Goal: Transaction & Acquisition: Purchase product/service

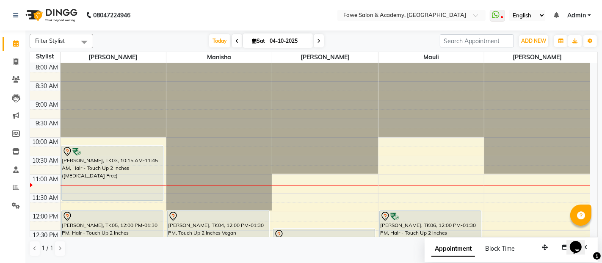
scroll to position [111, 0]
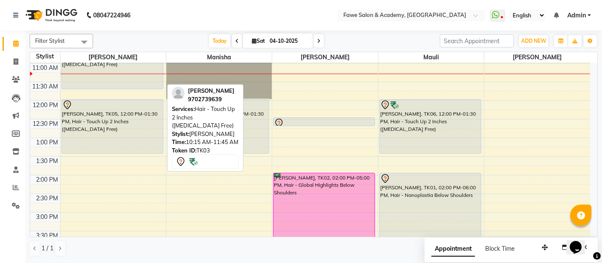
click at [112, 76] on div "[PERSON_NAME], TK03, 10:15 AM-11:45 AM, Hair - Touch Up 2 Inches ([MEDICAL_DATA…" at bounding box center [112, 62] width 101 height 54
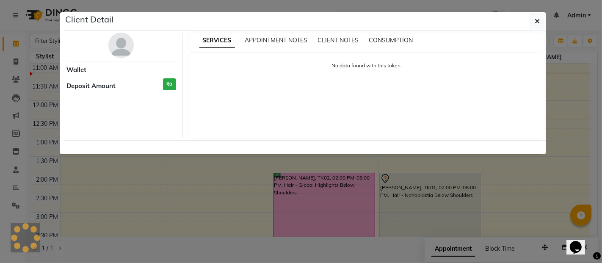
select select "7"
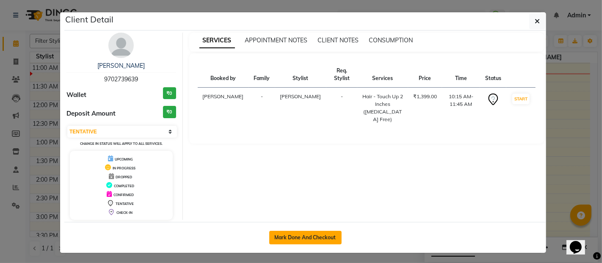
click at [303, 236] on button "Mark Done And Checkout" at bounding box center [305, 238] width 72 height 14
select select "879"
select select "service"
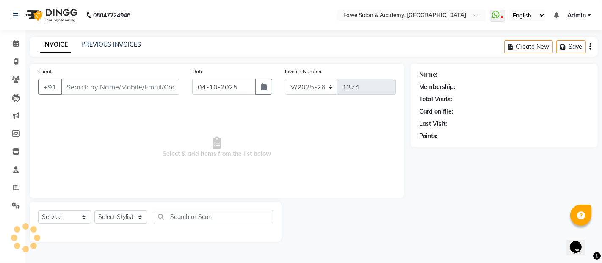
type input "9702739639"
select select "41191"
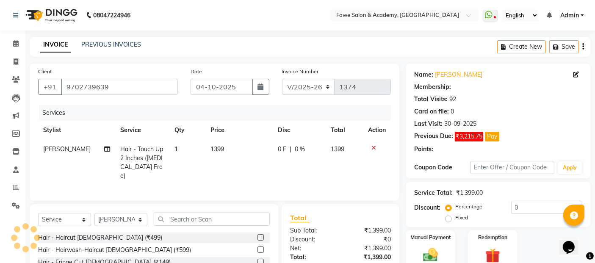
type input "15"
select select "2: Object"
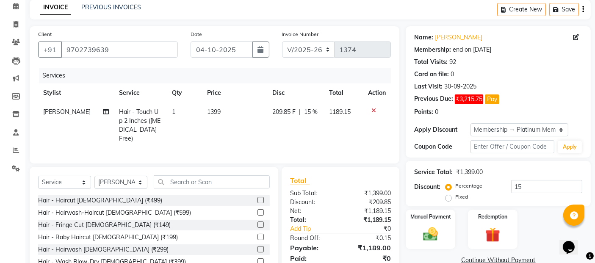
scroll to position [56, 0]
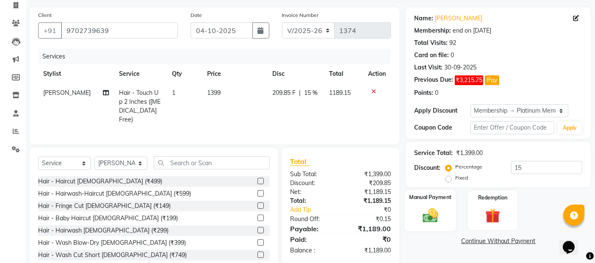
click at [440, 216] on img at bounding box center [430, 215] width 25 height 18
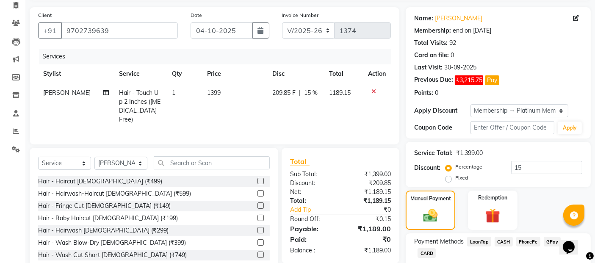
click at [552, 239] on span "GPay" at bounding box center [552, 242] width 17 height 10
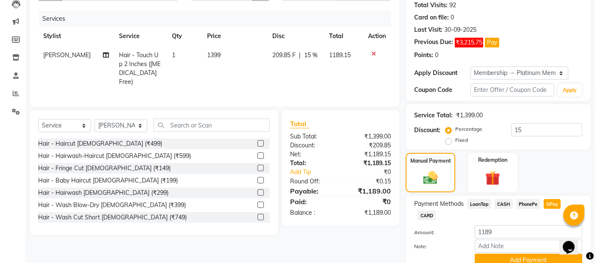
scroll to position [113, 0]
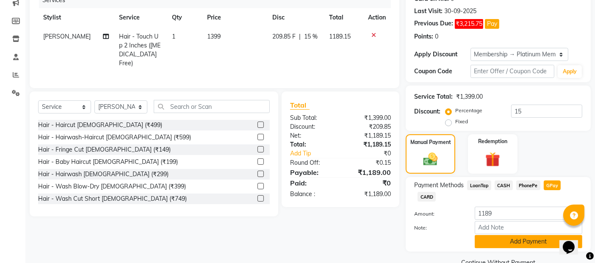
click at [520, 235] on button "Add Payment" at bounding box center [529, 241] width 108 height 13
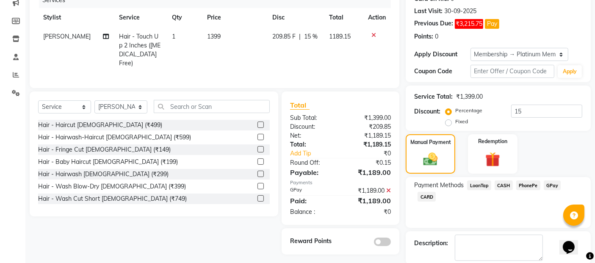
scroll to position [155, 0]
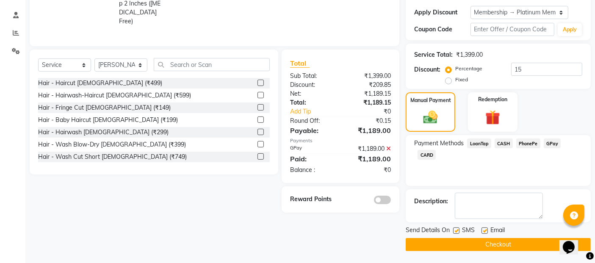
click at [512, 242] on button "Checkout" at bounding box center [498, 244] width 185 height 13
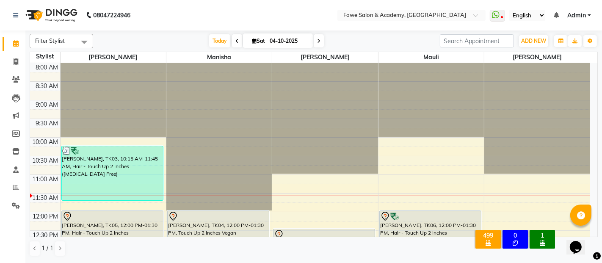
click at [593, 230] on html "Opens Chat This icon Opens the chat window." at bounding box center [579, 241] width 27 height 25
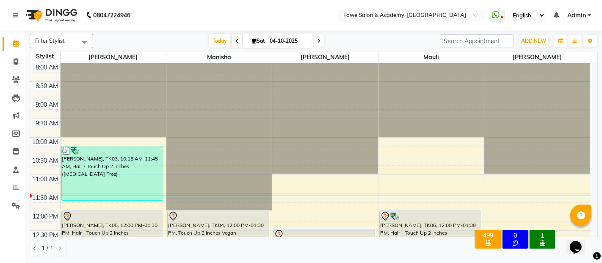
click at [593, 230] on html "Opens Chat This icon Opens the chat window." at bounding box center [579, 241] width 27 height 25
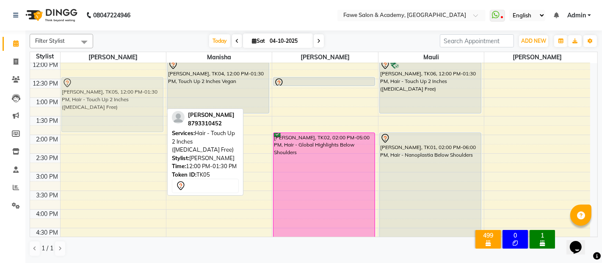
drag, startPoint x: 100, startPoint y: 88, endPoint x: 108, endPoint y: 110, distance: 23.2
click at [108, 110] on div "[PERSON_NAME], TK03, 10:15 AM-11:45 AM, Hair - Touch Up 2 Inches ([MEDICAL_DATA…" at bounding box center [113, 190] width 105 height 559
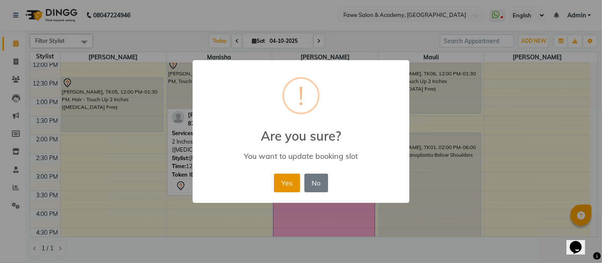
click at [283, 178] on button "Yes" at bounding box center [287, 183] width 26 height 19
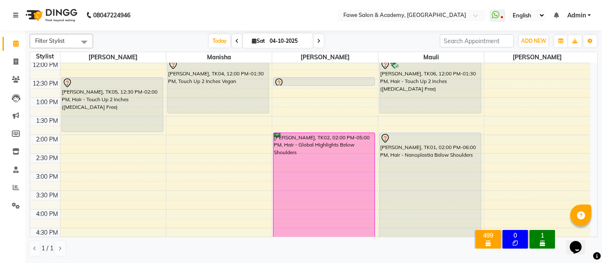
click at [317, 39] on icon at bounding box center [318, 41] width 3 height 5
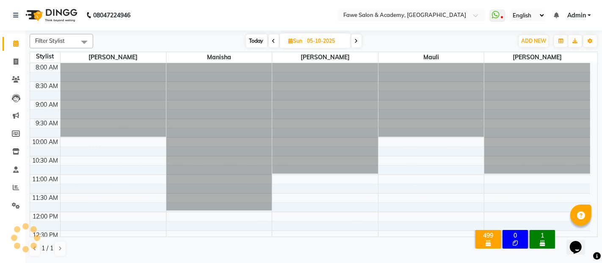
scroll to position [111, 0]
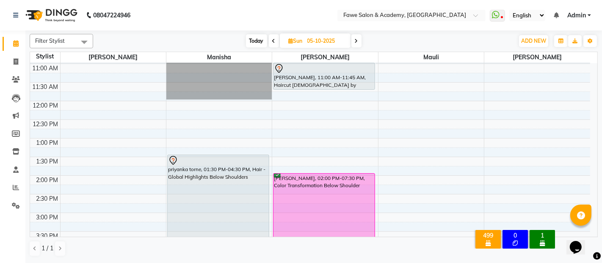
click at [273, 39] on icon at bounding box center [273, 41] width 3 height 5
type input "04-10-2025"
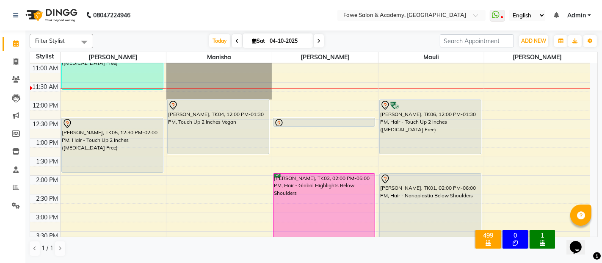
click at [285, 130] on div "8:00 AM 8:30 AM 9:00 AM 9:30 AM 10:00 AM 10:30 AM 11:00 AM 11:30 AM 12:00 PM 12…" at bounding box center [310, 231] width 561 height 559
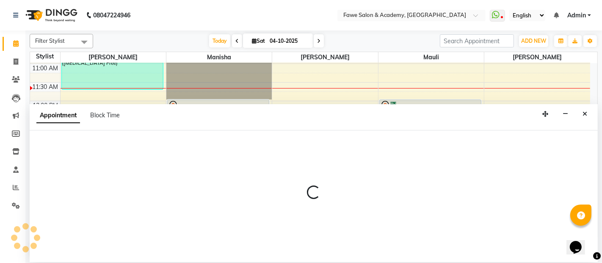
select select "14303"
select select "765"
select select "tentative"
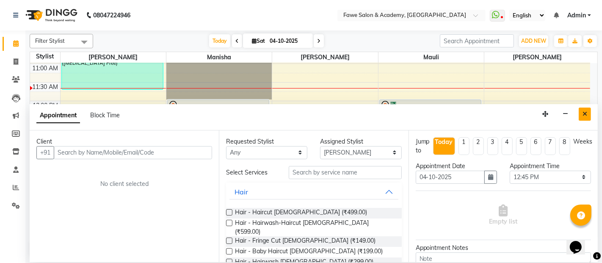
click at [587, 112] on icon "Close" at bounding box center [585, 114] width 5 height 6
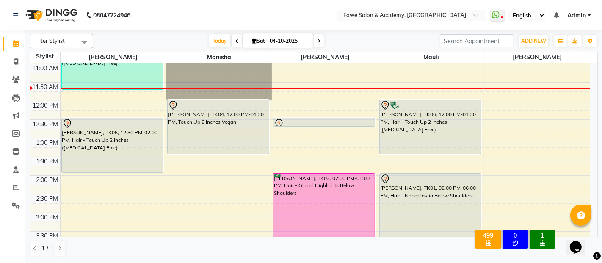
click at [587, 112] on div "8:00 AM 8:30 AM 9:00 AM 9:30 AM 10:00 AM 10:30 AM 11:00 AM 11:30 AM 12:00 PM 12…" at bounding box center [310, 231] width 561 height 559
select select "82869"
select select "735"
select select "tentative"
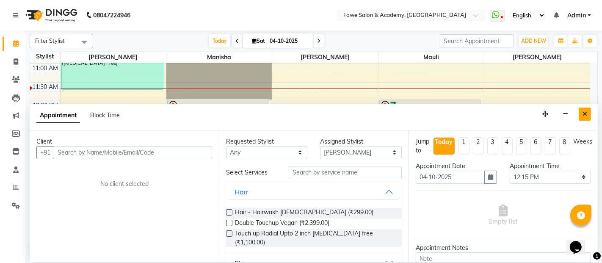
click at [587, 109] on button "Close" at bounding box center [585, 114] width 12 height 13
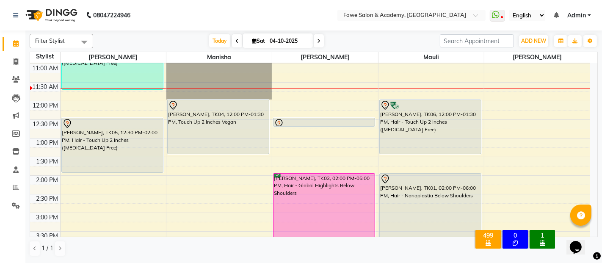
click at [287, 131] on div "8:00 AM 8:30 AM 9:00 AM 9:30 AM 10:00 AM 10:30 AM 11:00 AM 11:30 AM 12:00 PM 12…" at bounding box center [310, 231] width 561 height 559
select select "14303"
select select "tentative"
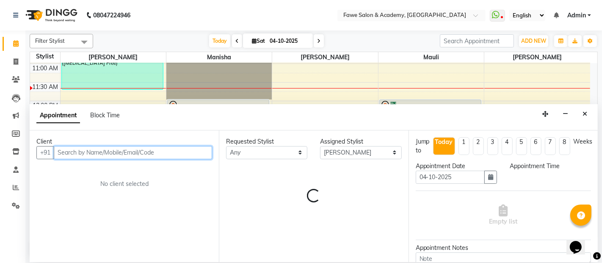
select select "765"
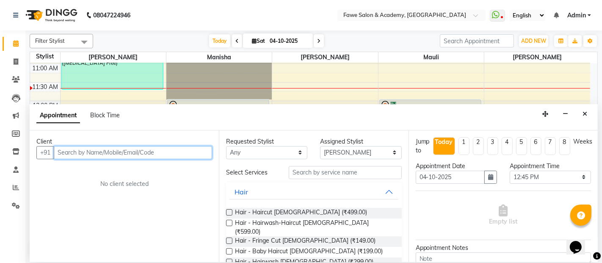
click at [91, 152] on input "text" at bounding box center [133, 152] width 158 height 13
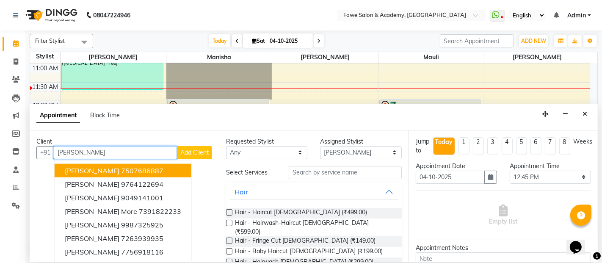
click at [105, 168] on span "[PERSON_NAME]" at bounding box center [92, 171] width 55 height 8
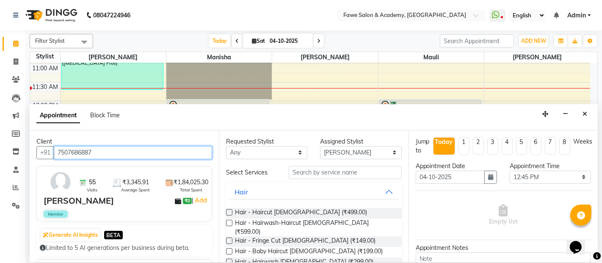
type input "7507686887"
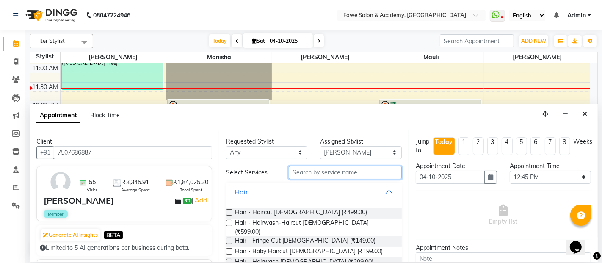
click at [308, 172] on input "text" at bounding box center [345, 172] width 113 height 13
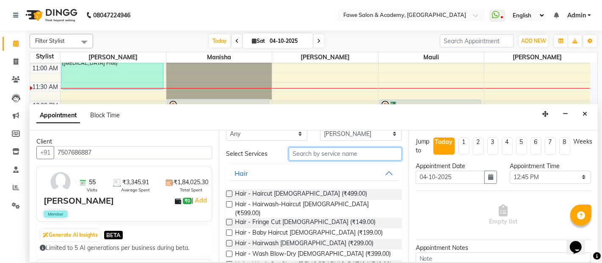
scroll to position [0, 0]
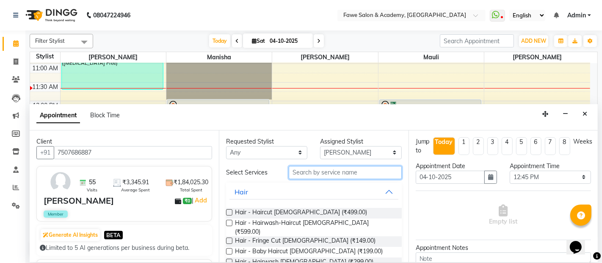
click at [295, 169] on input "text" at bounding box center [345, 172] width 113 height 13
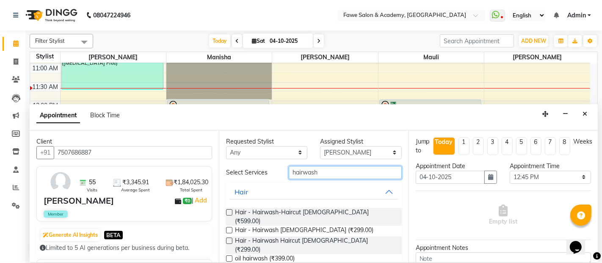
scroll to position [20, 0]
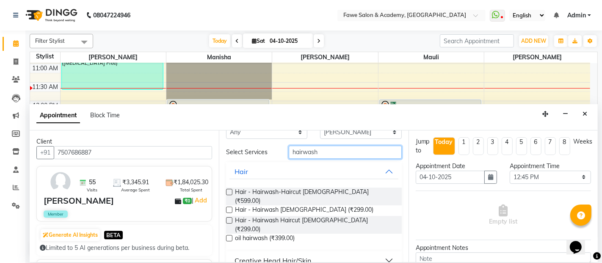
type input "hairwash"
click at [382, 253] on button "Creative Head Hair/Skin" at bounding box center [314, 260] width 169 height 15
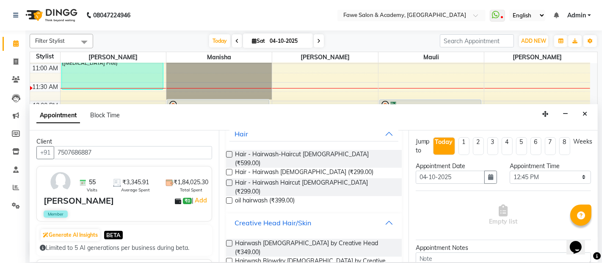
scroll to position [65, 0]
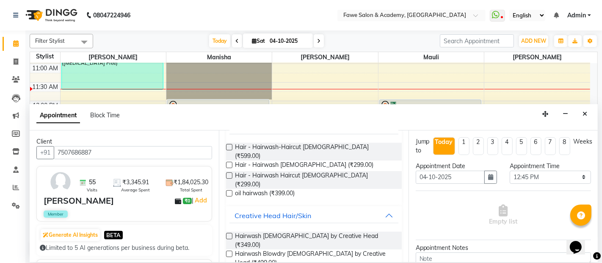
click at [325, 225] on div "Hairwash [DEMOGRAPHIC_DATA] by Creative Head (₹349.00) Hairwash Blowdry [DEMOGR…" at bounding box center [313, 258] width 175 height 67
click at [325, 232] on span "Hairwash [DEMOGRAPHIC_DATA] by Creative Head (₹349.00)" at bounding box center [315, 241] width 160 height 18
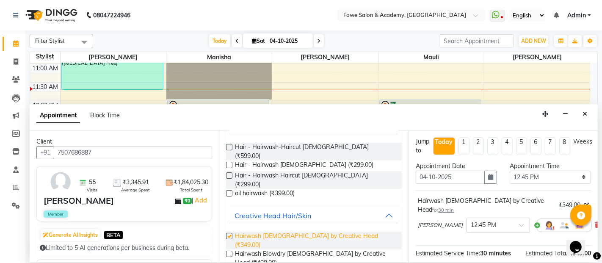
checkbox input "false"
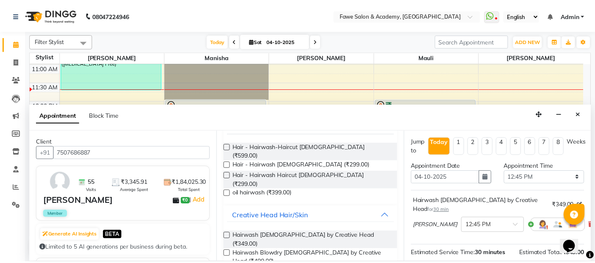
scroll to position [91, 0]
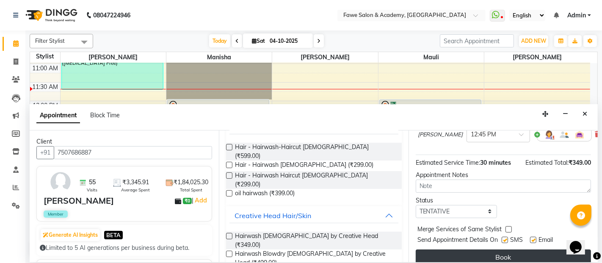
click at [491, 250] on button "Book" at bounding box center [503, 257] width 175 height 15
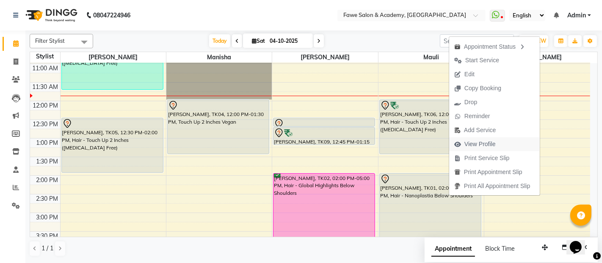
click at [472, 141] on span "View Profile" at bounding box center [480, 144] width 31 height 9
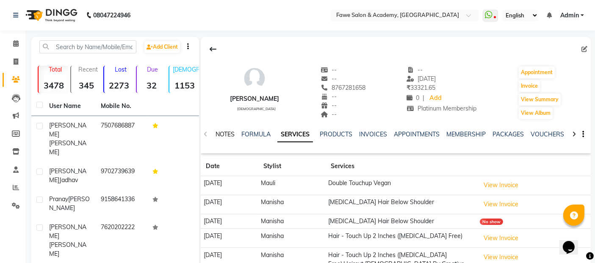
click at [230, 137] on link "NOTES" at bounding box center [225, 134] width 19 height 8
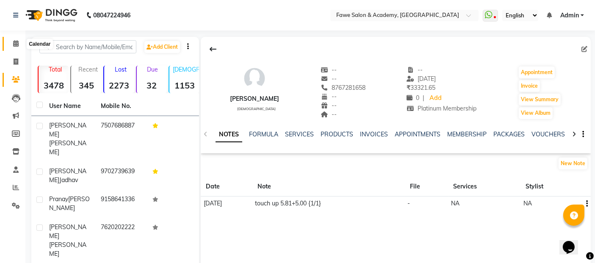
click at [18, 41] on icon at bounding box center [16, 43] width 6 height 6
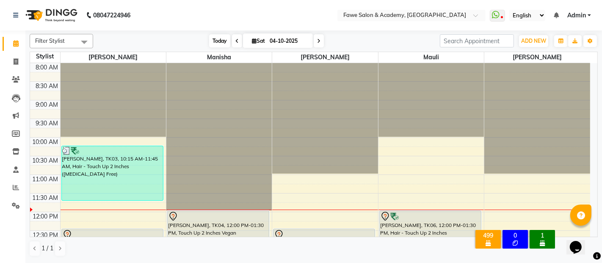
click at [217, 42] on span "Today" at bounding box center [219, 40] width 21 height 13
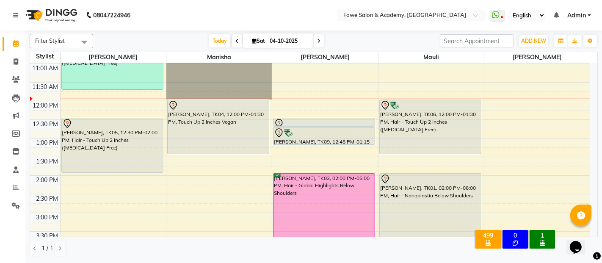
click at [317, 39] on icon at bounding box center [318, 41] width 3 height 5
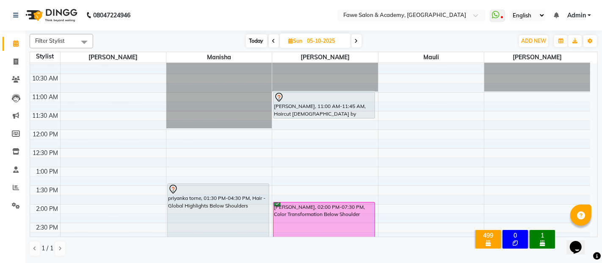
scroll to position [87, 0]
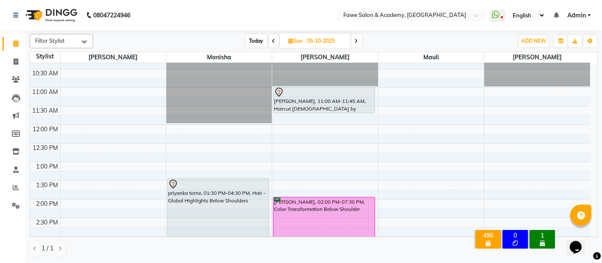
click at [247, 38] on span "Today" at bounding box center [256, 40] width 21 height 13
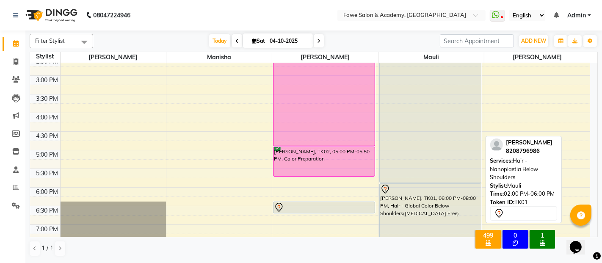
scroll to position [344, 0]
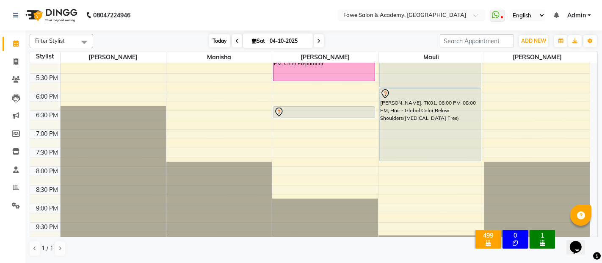
click at [218, 42] on span "Today" at bounding box center [219, 40] width 21 height 13
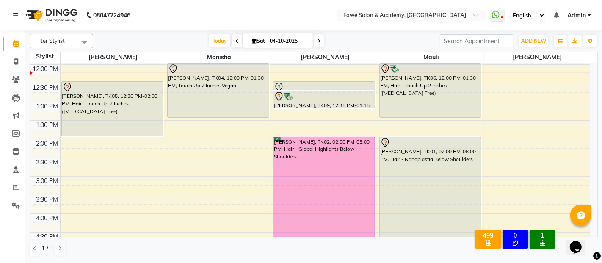
click at [316, 42] on span at bounding box center [319, 40] width 10 height 13
type input "05-10-2025"
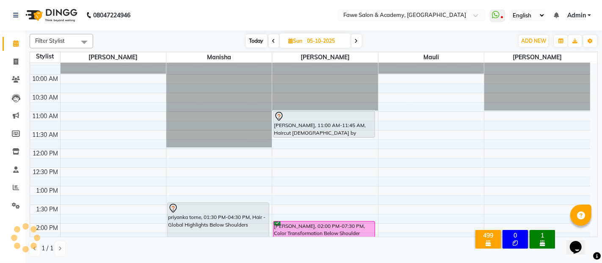
scroll to position [30, 0]
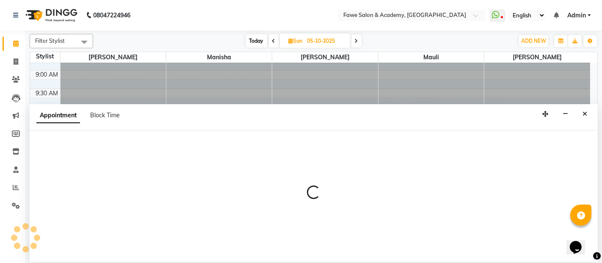
select select "14303"
select select "tentative"
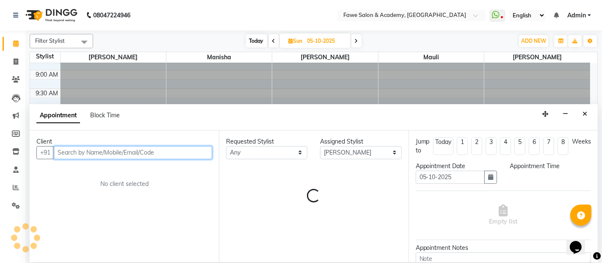
select select "720"
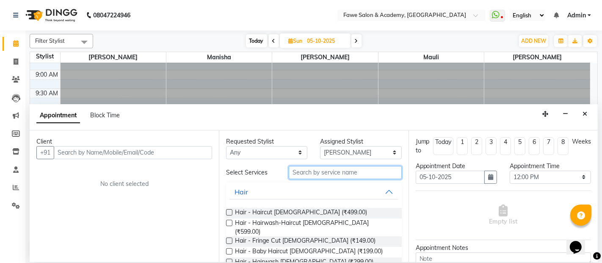
click at [316, 175] on input "text" at bounding box center [345, 172] width 113 height 13
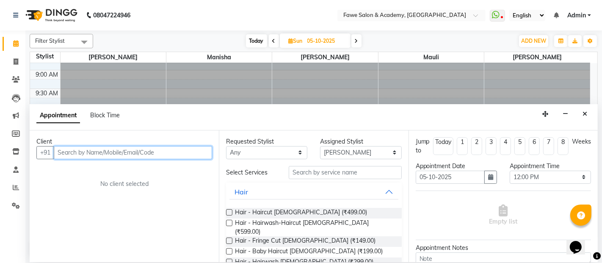
click at [155, 149] on input "text" at bounding box center [133, 152] width 158 height 13
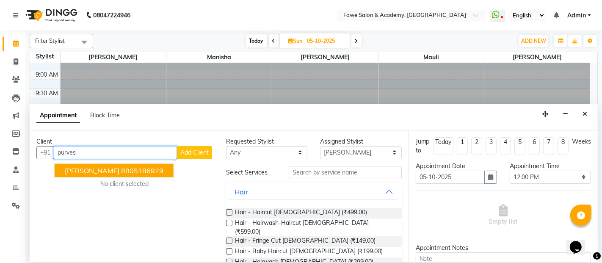
click at [150, 168] on ngb-highlight "8805186929" at bounding box center [142, 171] width 42 height 8
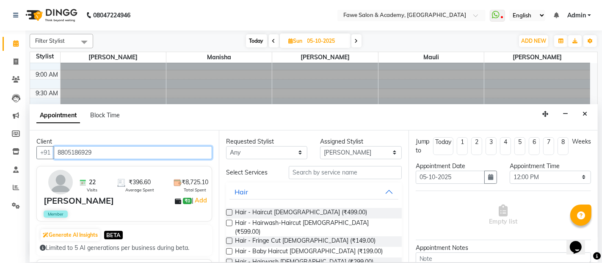
type input "8805186929"
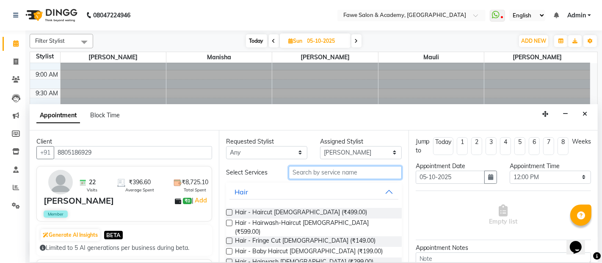
click at [325, 167] on input "text" at bounding box center [345, 172] width 113 height 13
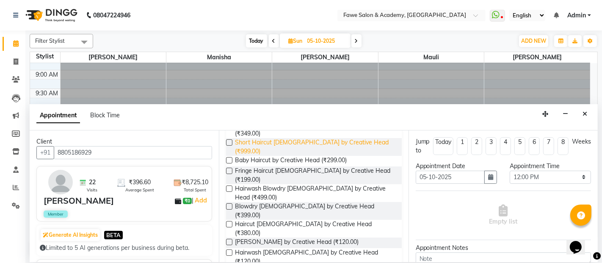
scroll to position [110, 0]
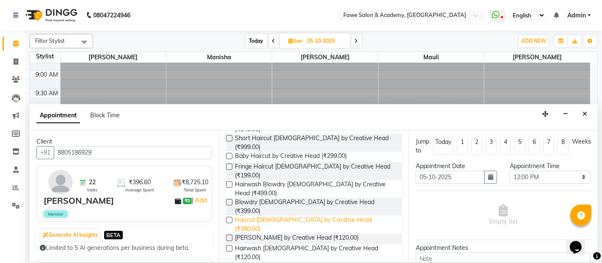
type input "creat"
click at [306, 216] on span "Haircut [DEMOGRAPHIC_DATA] by Creative Head (₹380.00)" at bounding box center [315, 225] width 160 height 18
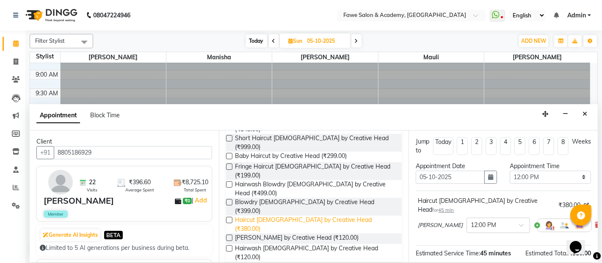
click at [299, 216] on span "Haircut [DEMOGRAPHIC_DATA] by Creative Head (₹380.00)" at bounding box center [315, 225] width 160 height 18
checkbox input "false"
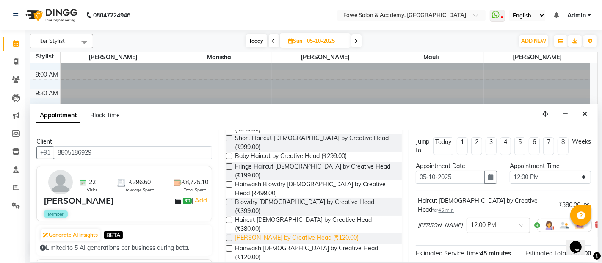
click at [298, 233] on span "[PERSON_NAME] by Creative Head (₹120.00)" at bounding box center [297, 238] width 124 height 11
checkbox input "false"
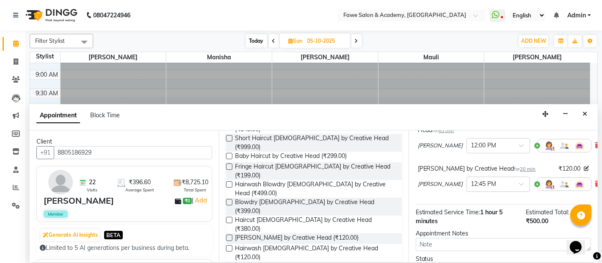
scroll to position [138, 0]
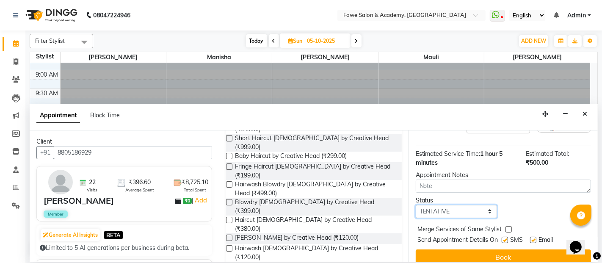
click at [447, 205] on select "Select TENTATIVE CONFIRM UPCOMING" at bounding box center [456, 211] width 81 height 13
select select "confirm booking"
click at [416, 205] on select "Select TENTATIVE CONFIRM UPCOMING" at bounding box center [456, 211] width 81 height 13
click at [586, 111] on icon "Close" at bounding box center [585, 114] width 5 height 6
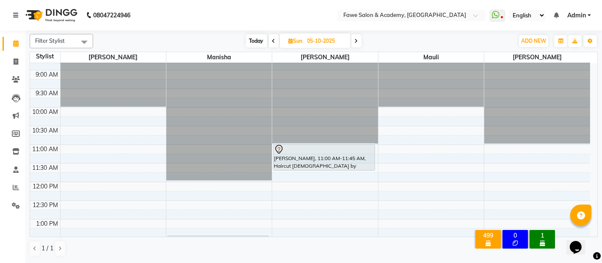
click at [272, 40] on icon at bounding box center [273, 41] width 3 height 5
type input "04-10-2025"
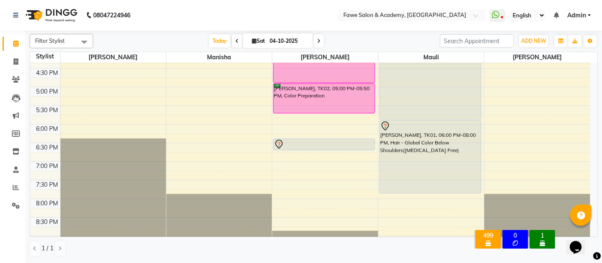
scroll to position [314, 0]
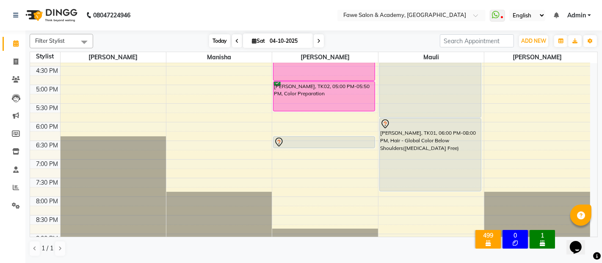
click at [218, 35] on span "Today" at bounding box center [219, 40] width 21 height 13
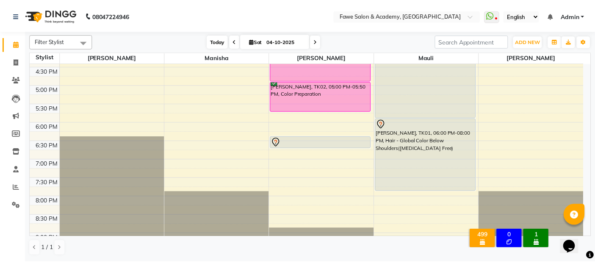
scroll to position [147, 0]
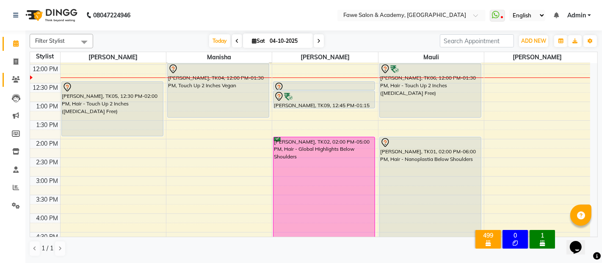
click at [15, 78] on icon at bounding box center [16, 79] width 8 height 6
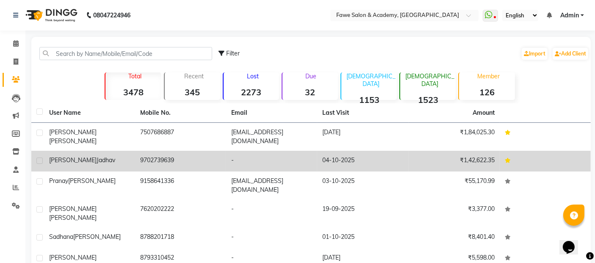
click at [186, 151] on td "9702739639" at bounding box center [180, 161] width 91 height 21
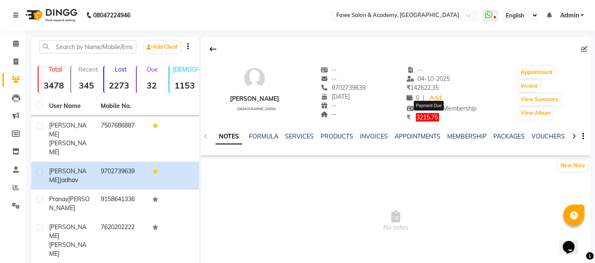
click at [435, 117] on span "3215.75" at bounding box center [427, 117] width 23 height 8
select select "1"
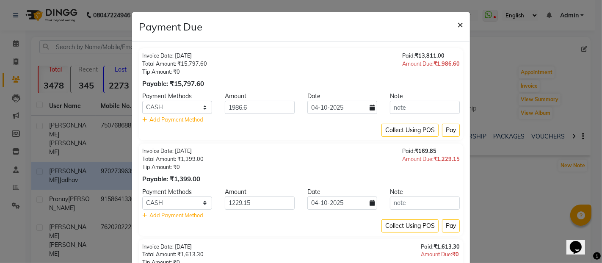
click at [458, 26] on span "×" at bounding box center [461, 24] width 6 height 13
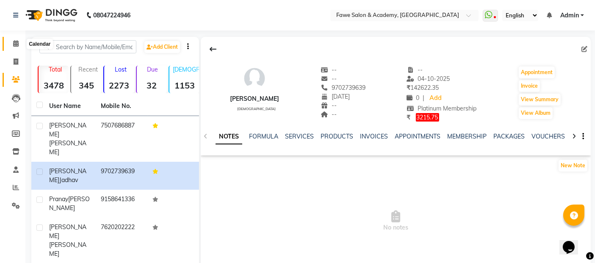
click at [12, 44] on span at bounding box center [15, 44] width 15 height 10
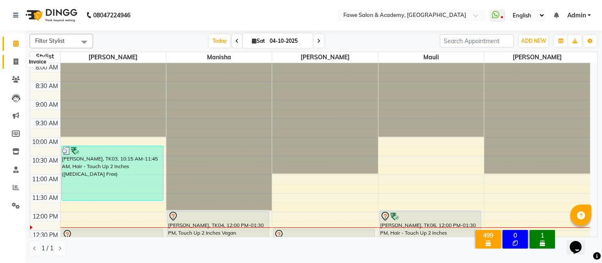
click at [14, 57] on span at bounding box center [15, 62] width 15 height 10
select select "879"
select select "service"
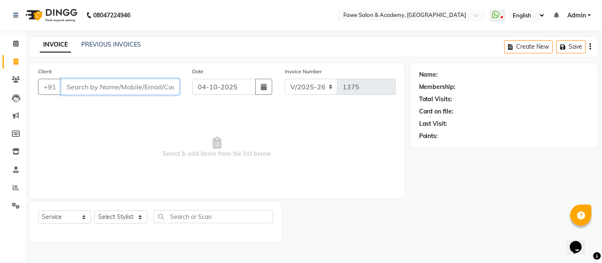
click at [69, 88] on input "Client" at bounding box center [120, 87] width 119 height 16
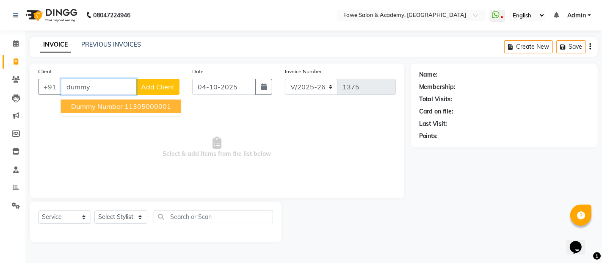
click at [78, 103] on span "dummy number" at bounding box center [97, 106] width 52 height 8
type input "11305000001"
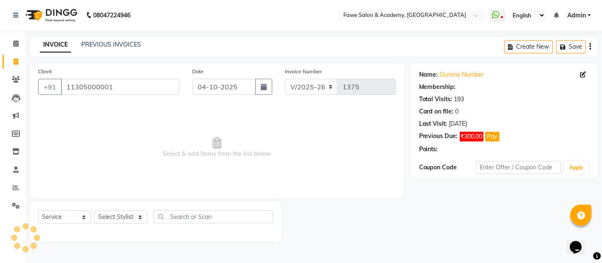
select select "1: Object"
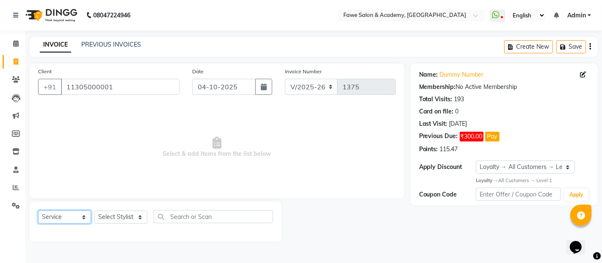
click at [82, 217] on select "Select Service Product Membership Package Voucher Prepaid Gift Card" at bounding box center [64, 217] width 53 height 13
select select "product"
click at [38, 211] on select "Select Service Product Membership Package Voucher Prepaid Gift Card" at bounding box center [64, 217] width 53 height 13
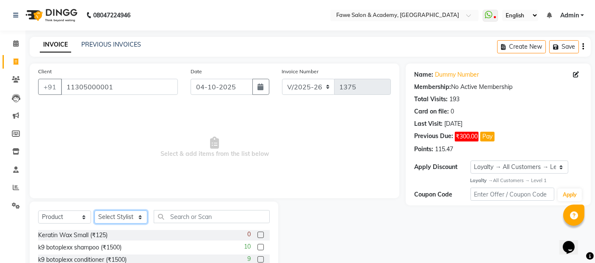
click at [139, 214] on select "Select Stylist [PERSON_NAME] [PERSON_NAME] [PERSON_NAME] [PERSON_NAME]" at bounding box center [120, 217] width 53 height 13
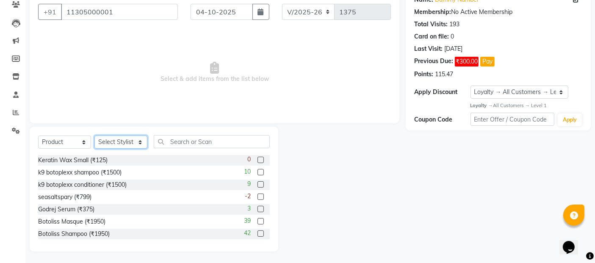
scroll to position [76, 0]
